Goal: Find specific page/section: Find specific page/section

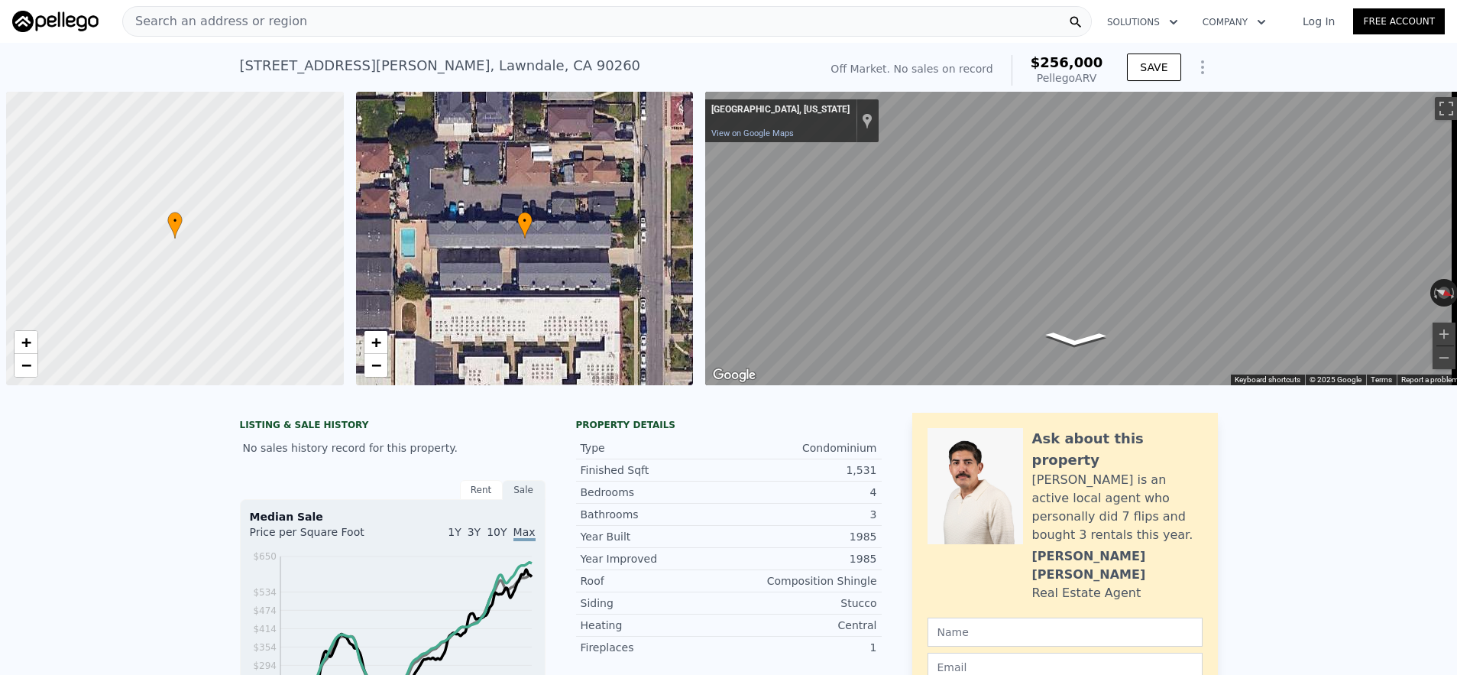
scroll to position [0, 6]
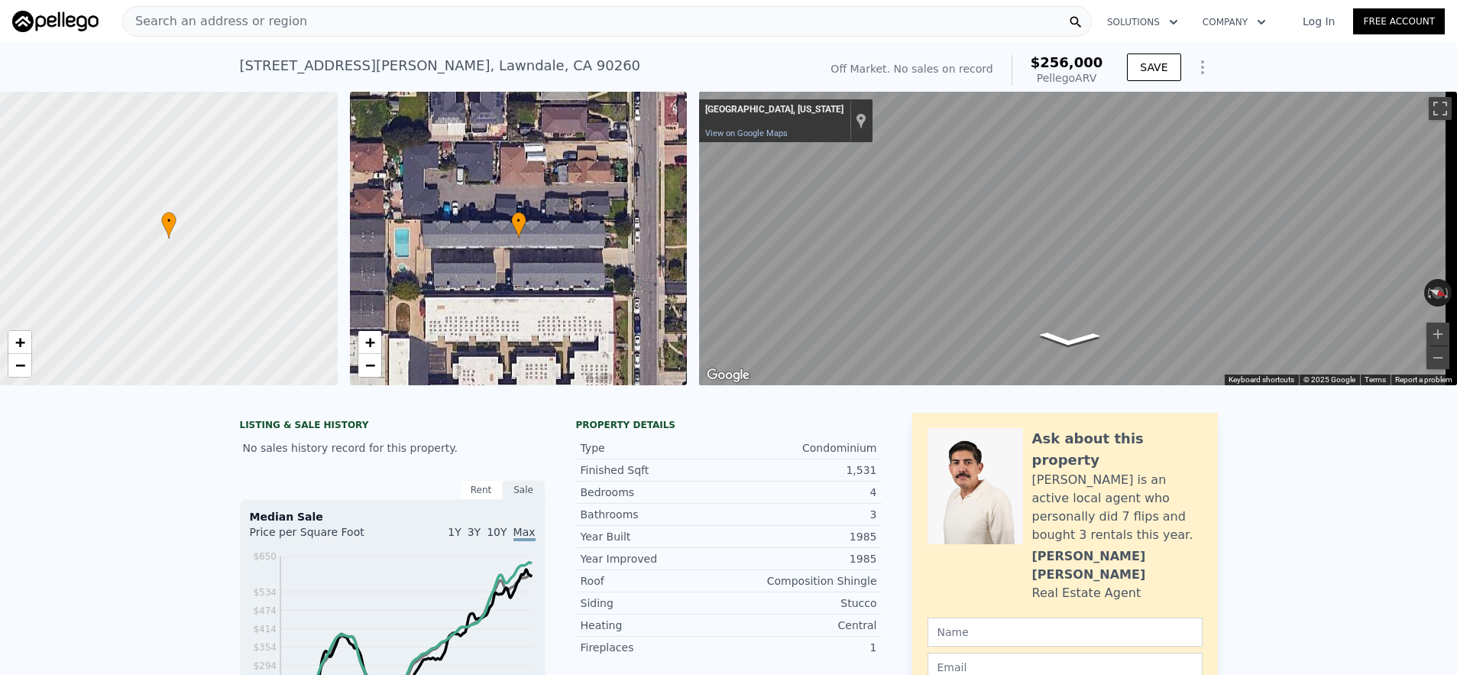
click at [331, 26] on div "Search an address or region" at bounding box center [606, 21] width 969 height 31
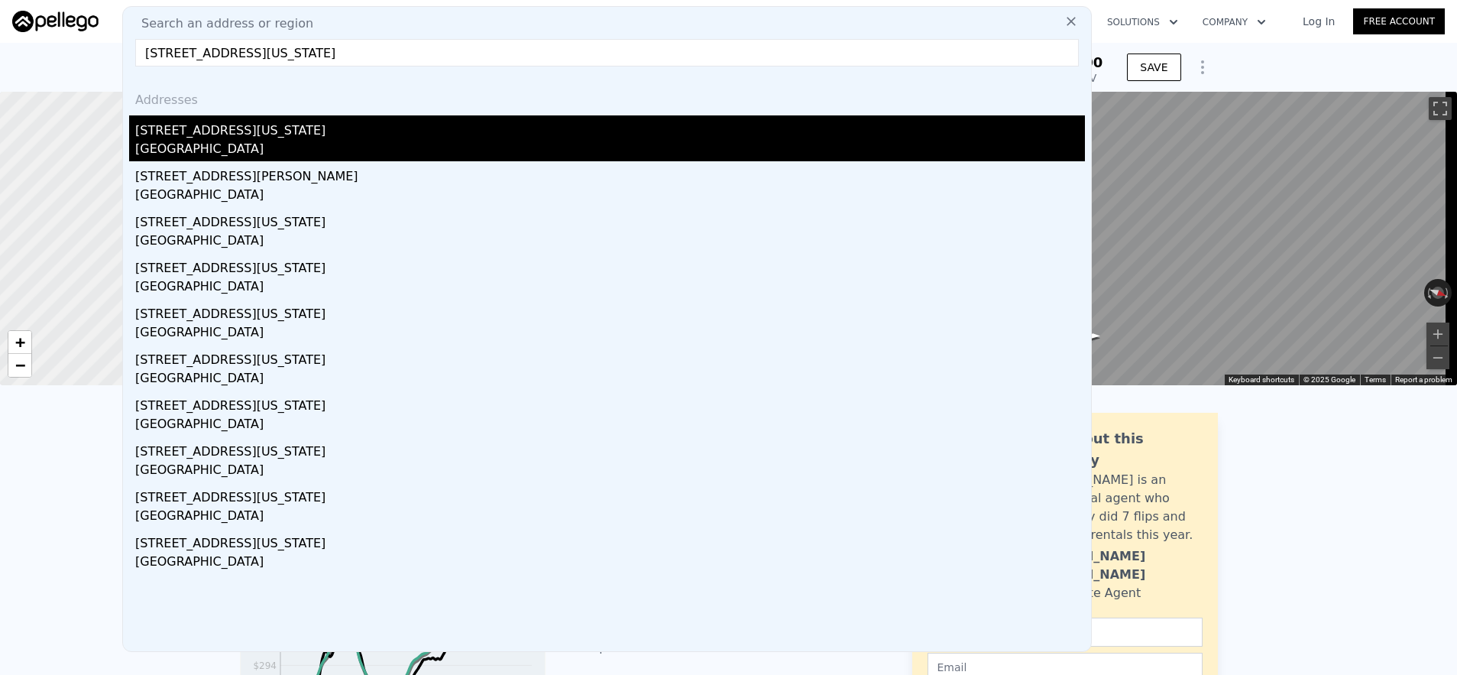
type input "[STREET_ADDRESS][US_STATE]"
click at [397, 158] on div "[GEOGRAPHIC_DATA]" at bounding box center [610, 150] width 950 height 21
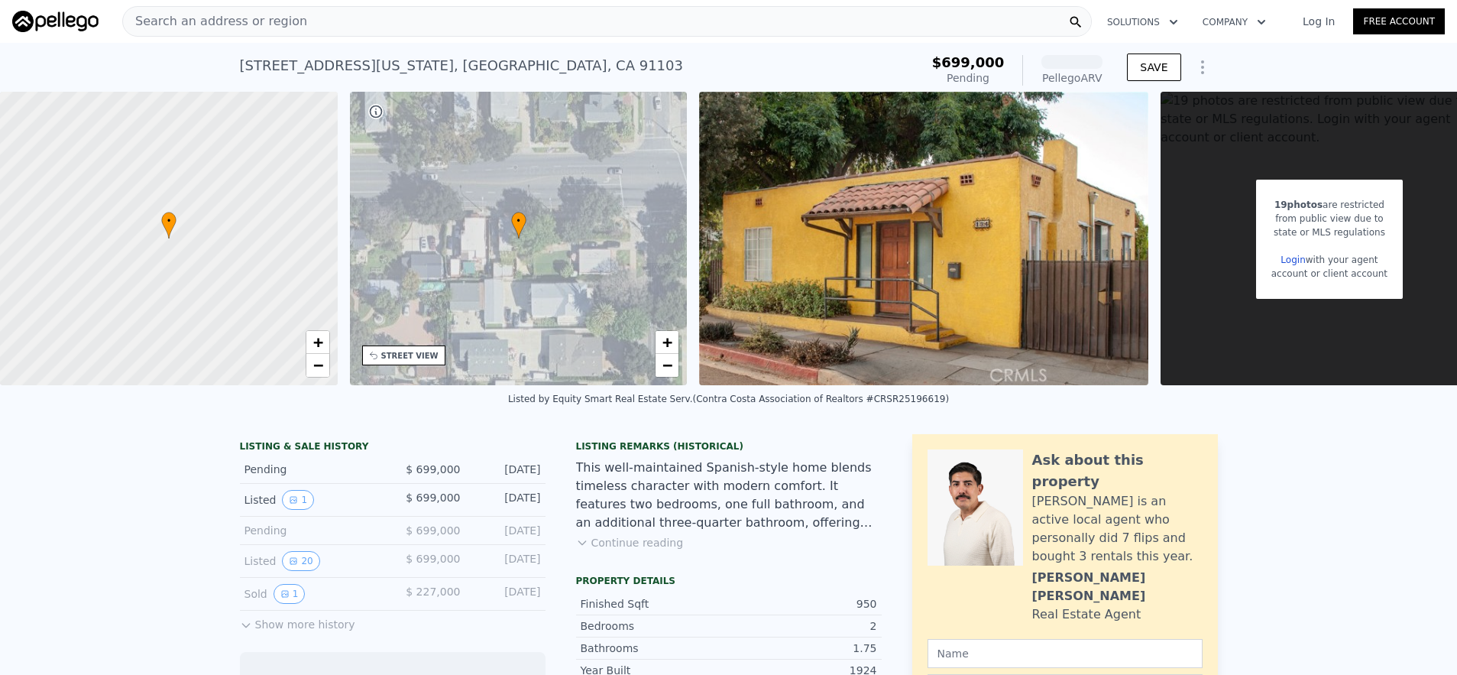
scroll to position [0, 6]
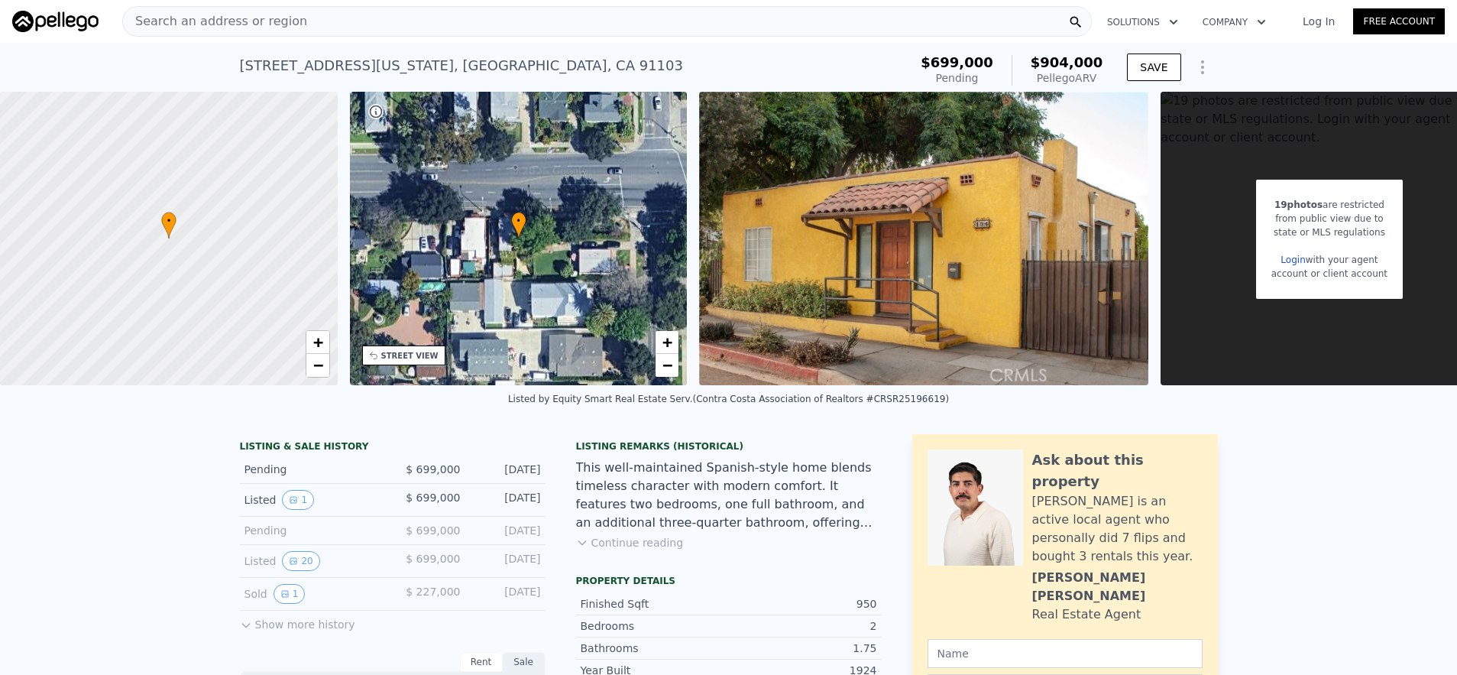
click at [403, 30] on div "Search an address or region" at bounding box center [606, 21] width 969 height 31
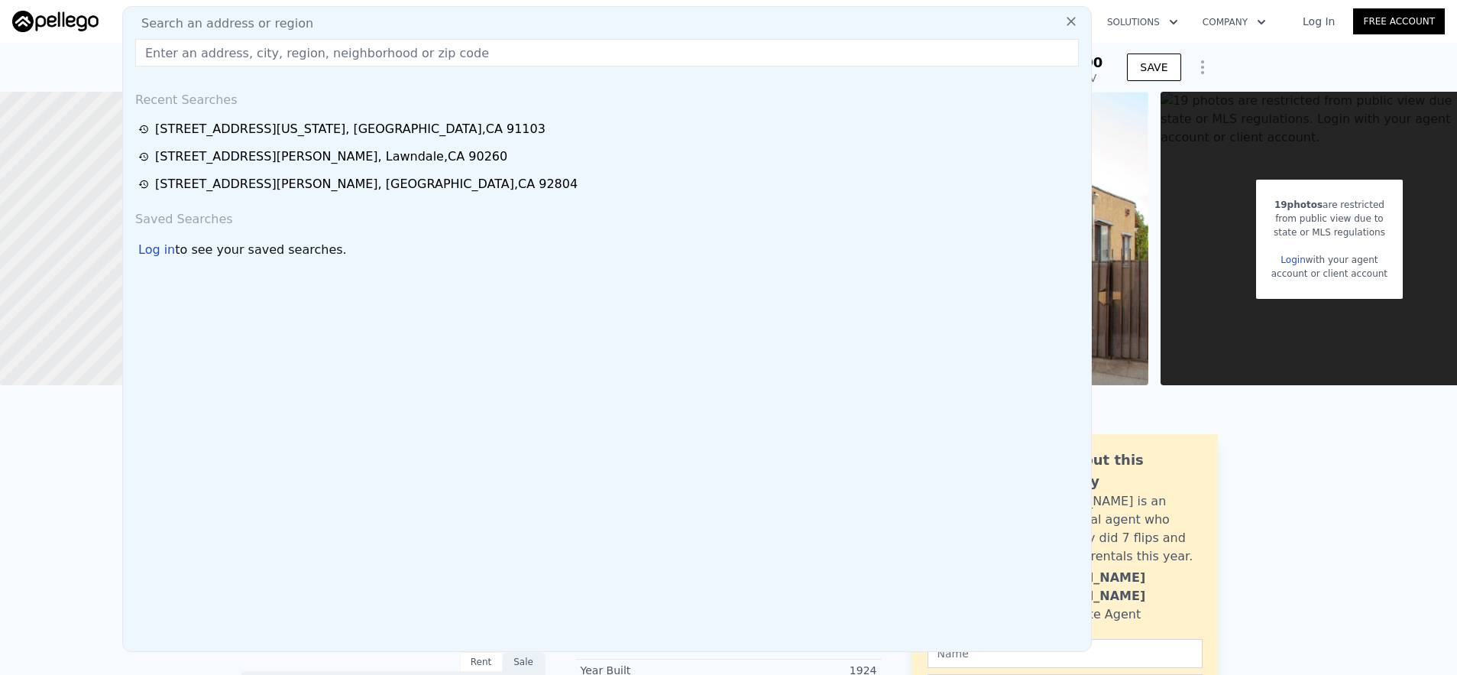
click at [408, 55] on input "text" at bounding box center [606, 53] width 943 height 28
paste input "[STREET_ADDRESS][PERSON_NAME]"
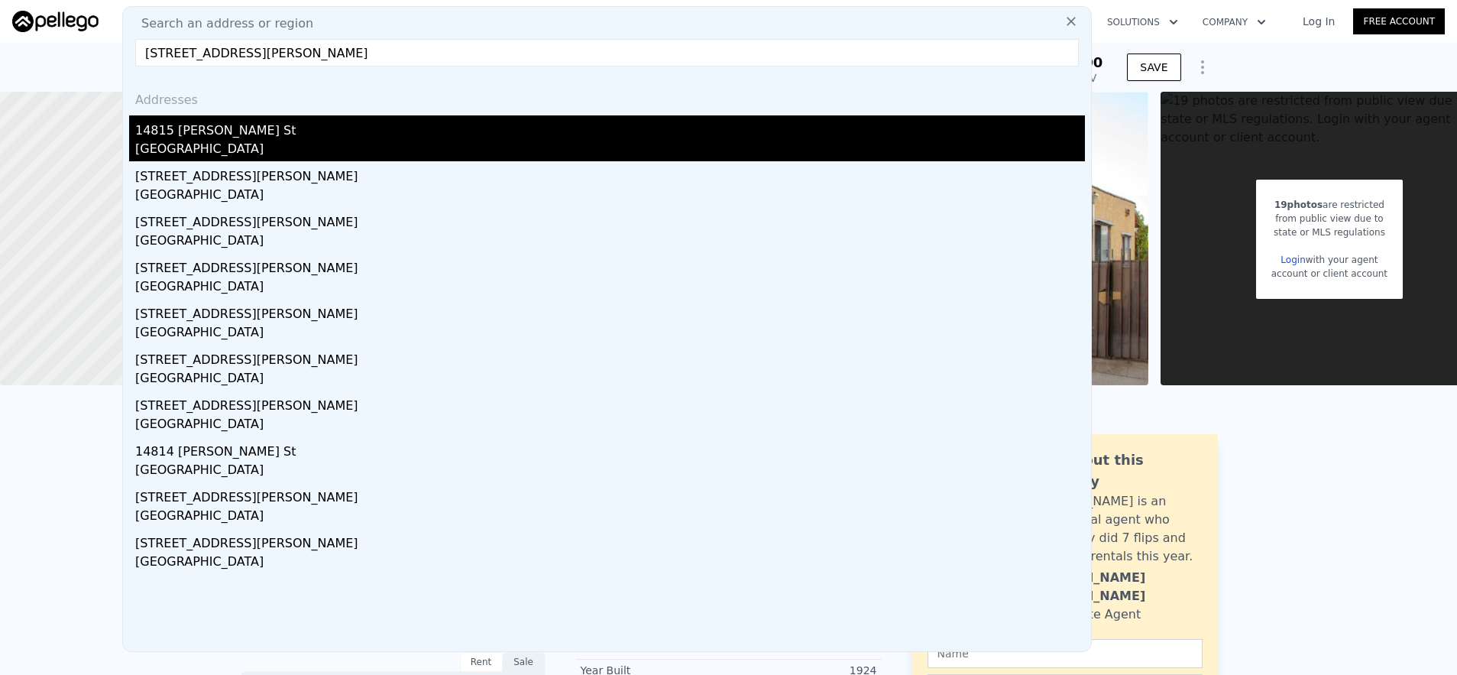
type input "[STREET_ADDRESS][PERSON_NAME]"
click at [407, 140] on div "[GEOGRAPHIC_DATA]" at bounding box center [610, 150] width 950 height 21
